Goal: Information Seeking & Learning: Stay updated

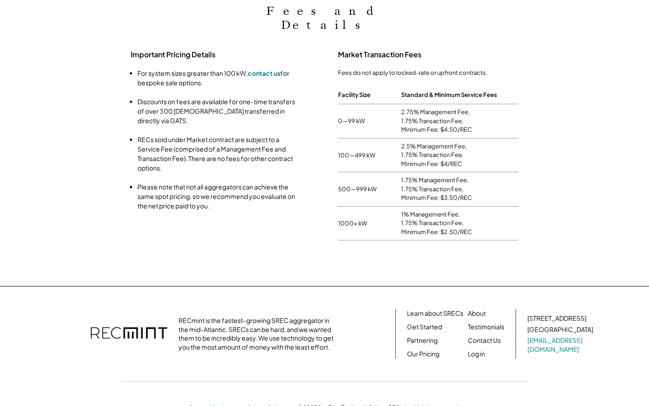
scroll to position [149, 399]
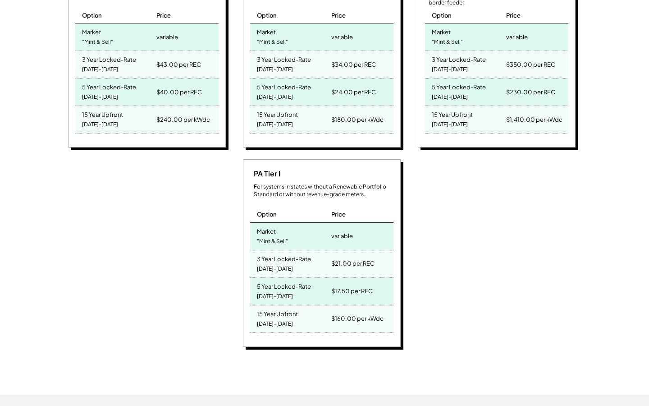
scroll to position [774, 0]
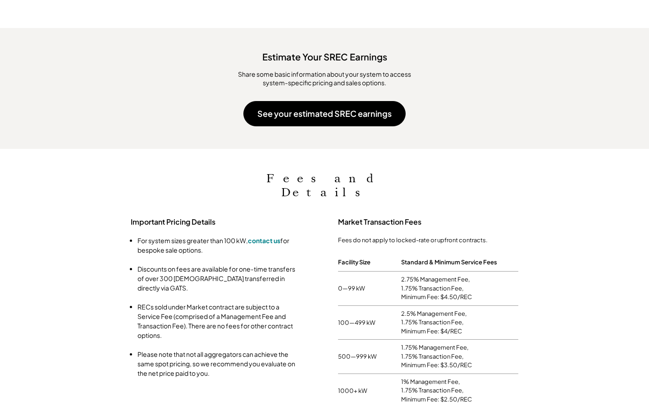
scroll to position [569, 0]
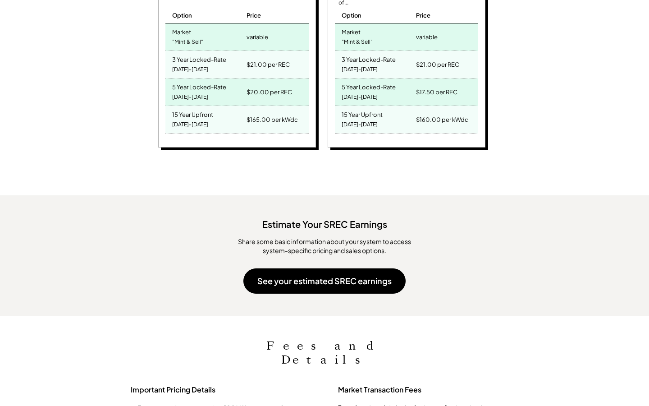
scroll to position [730, 0]
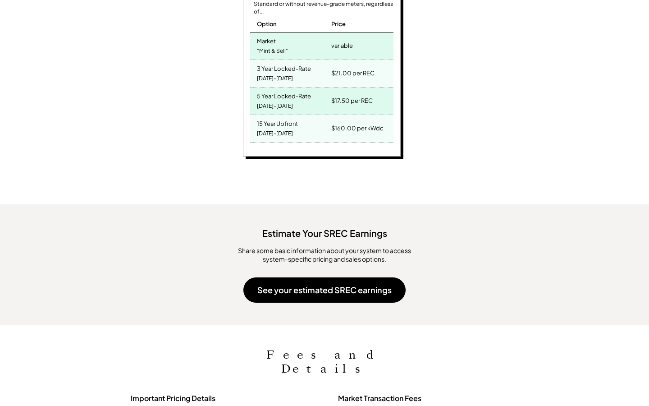
scroll to position [730, 0]
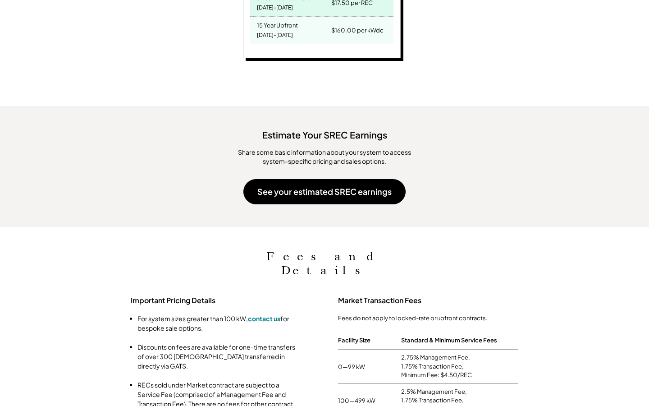
scroll to position [1019, 0]
